Goal: Transaction & Acquisition: Purchase product/service

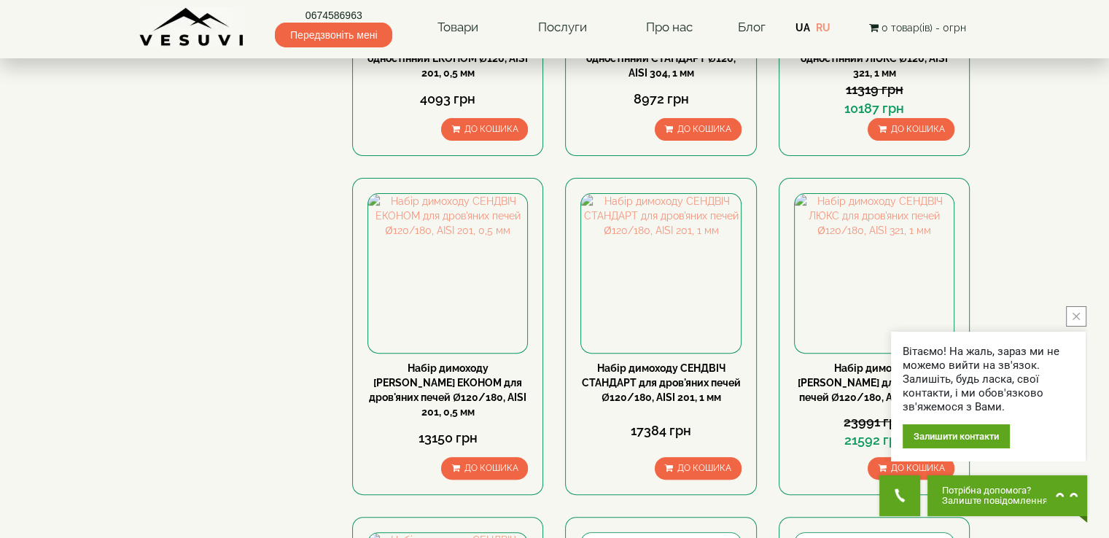
scroll to position [496, 0]
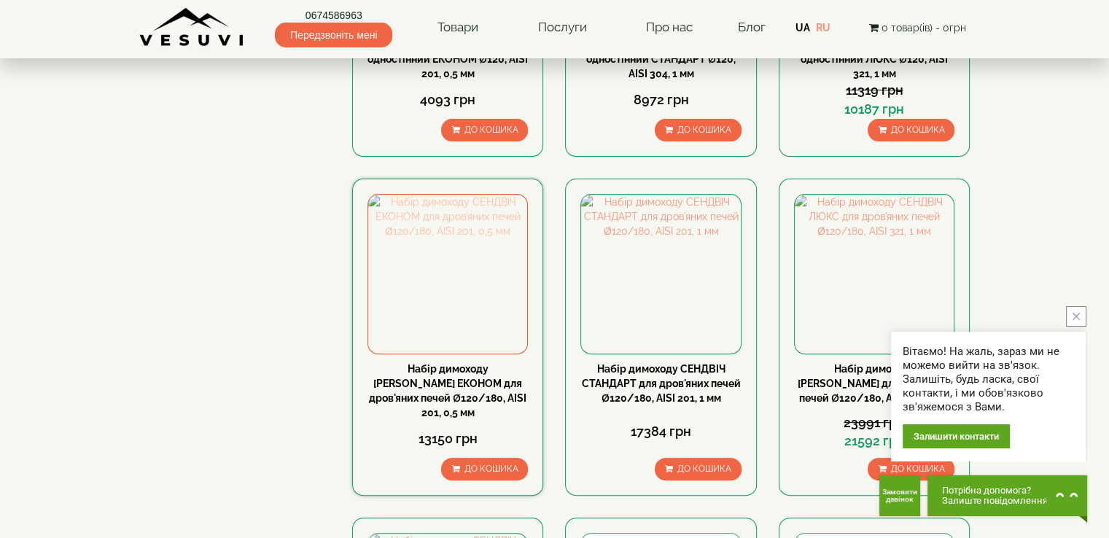
click at [459, 238] on img at bounding box center [447, 274] width 159 height 159
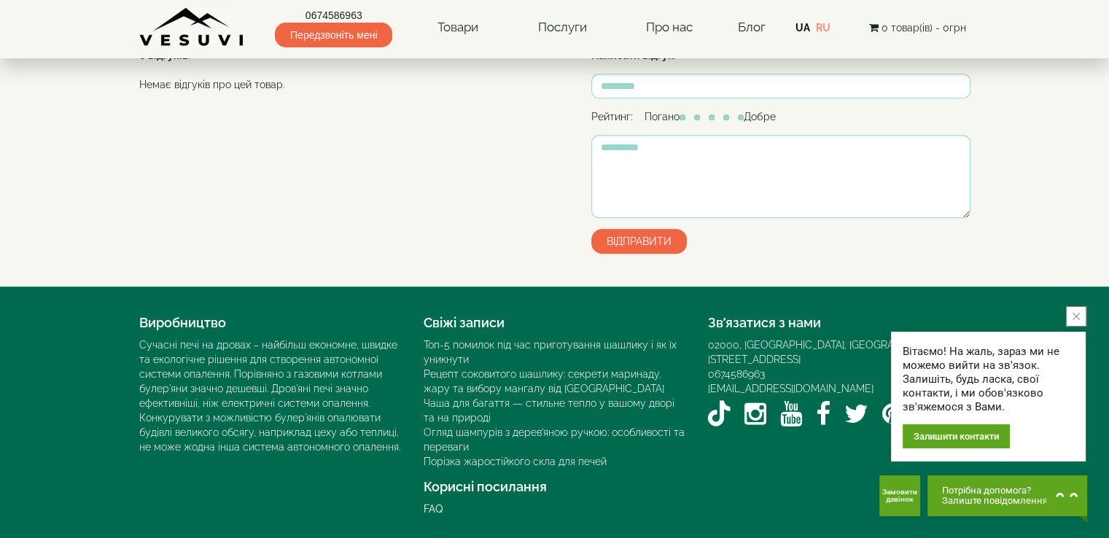
scroll to position [1161, 0]
